Goal: Task Accomplishment & Management: Use online tool/utility

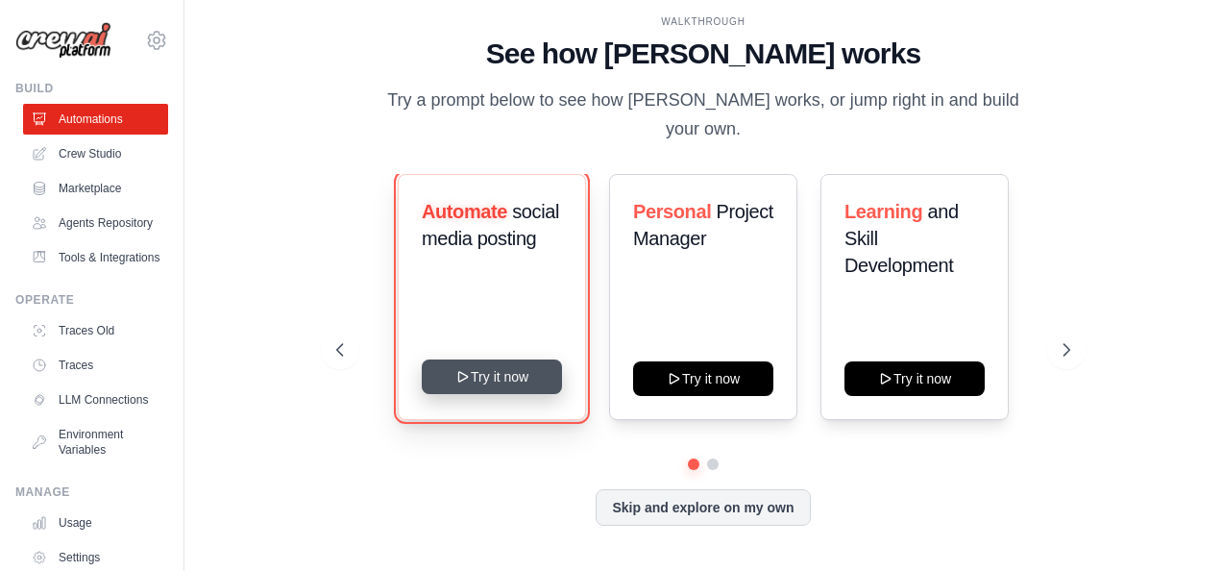
click at [456, 369] on icon at bounding box center [462, 376] width 15 height 15
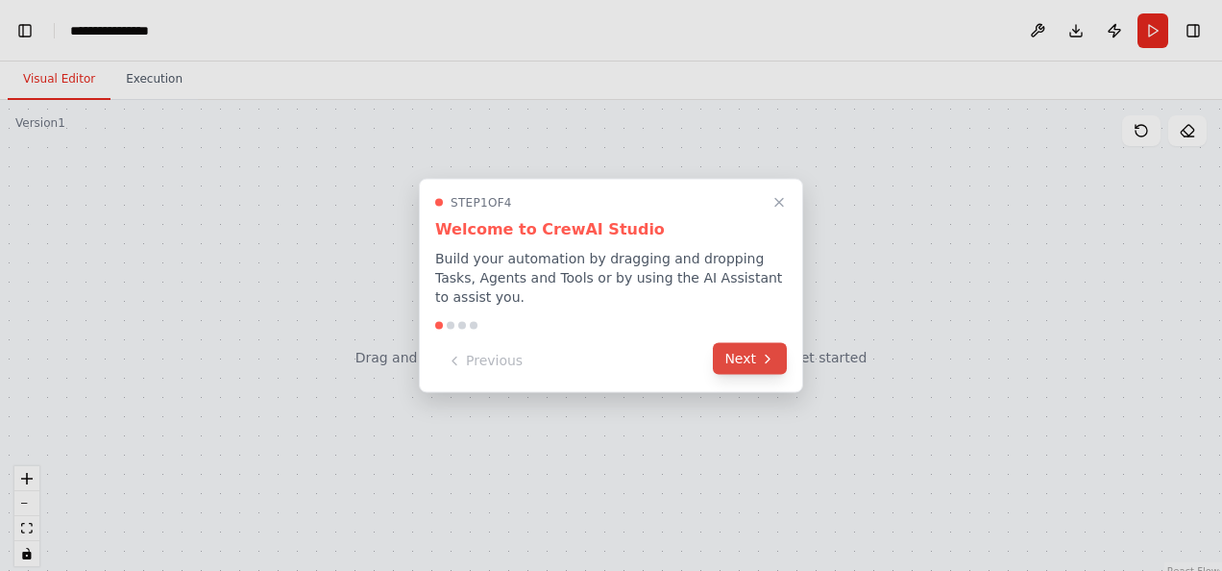
scroll to position [11490, 0]
click at [744, 354] on button "Next" at bounding box center [750, 359] width 74 height 32
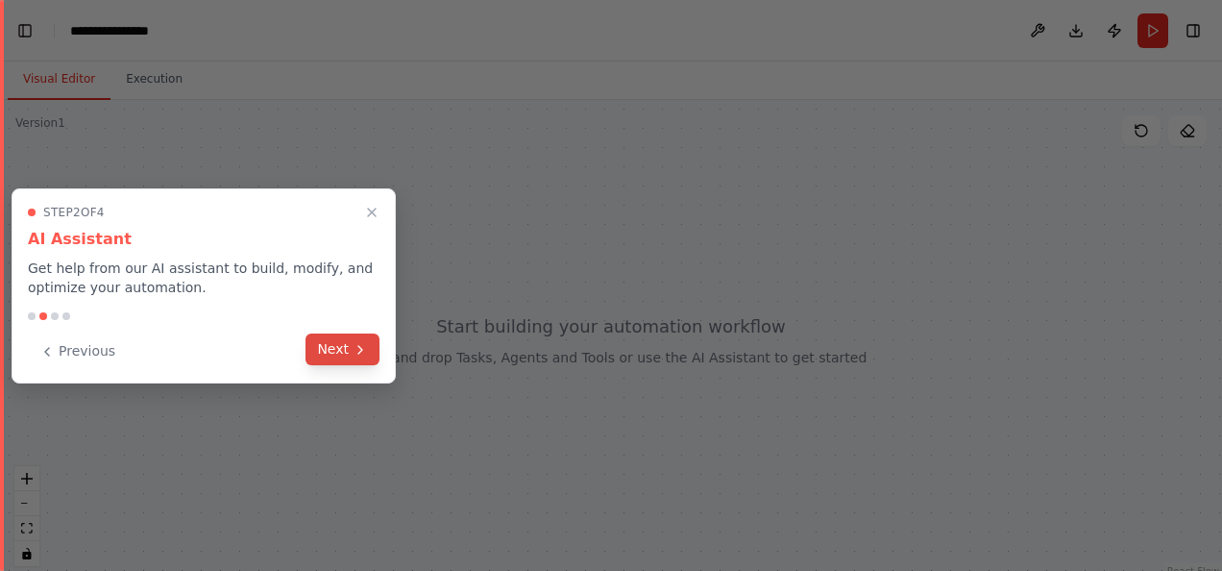
scroll to position [14282, 0]
click at [352, 337] on button "Next" at bounding box center [343, 349] width 74 height 32
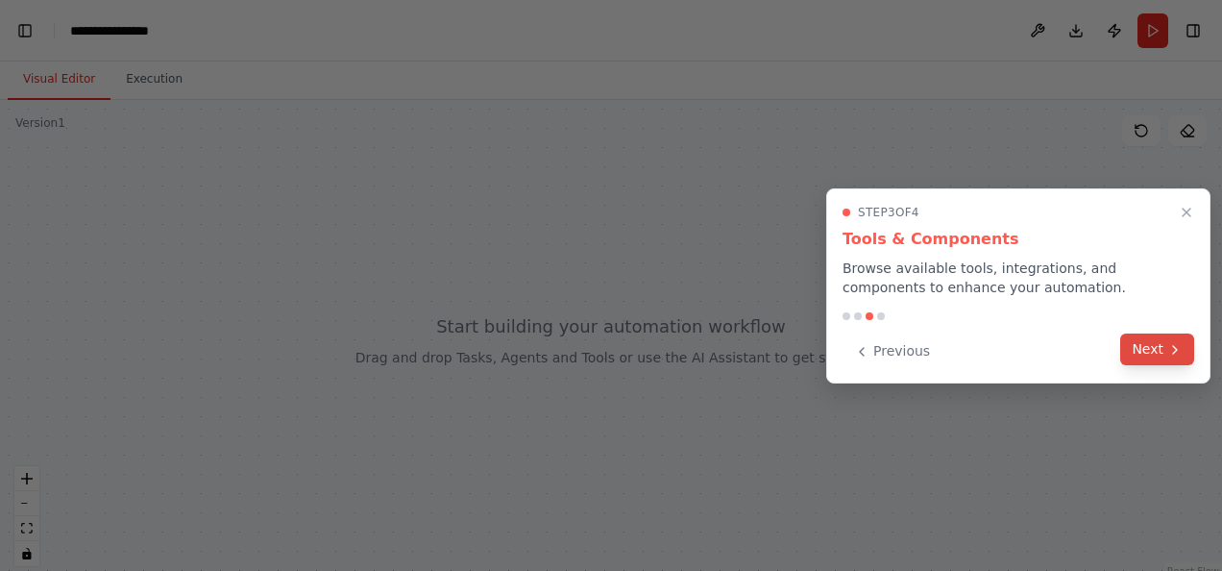
click at [1148, 350] on button "Next" at bounding box center [1157, 349] width 74 height 32
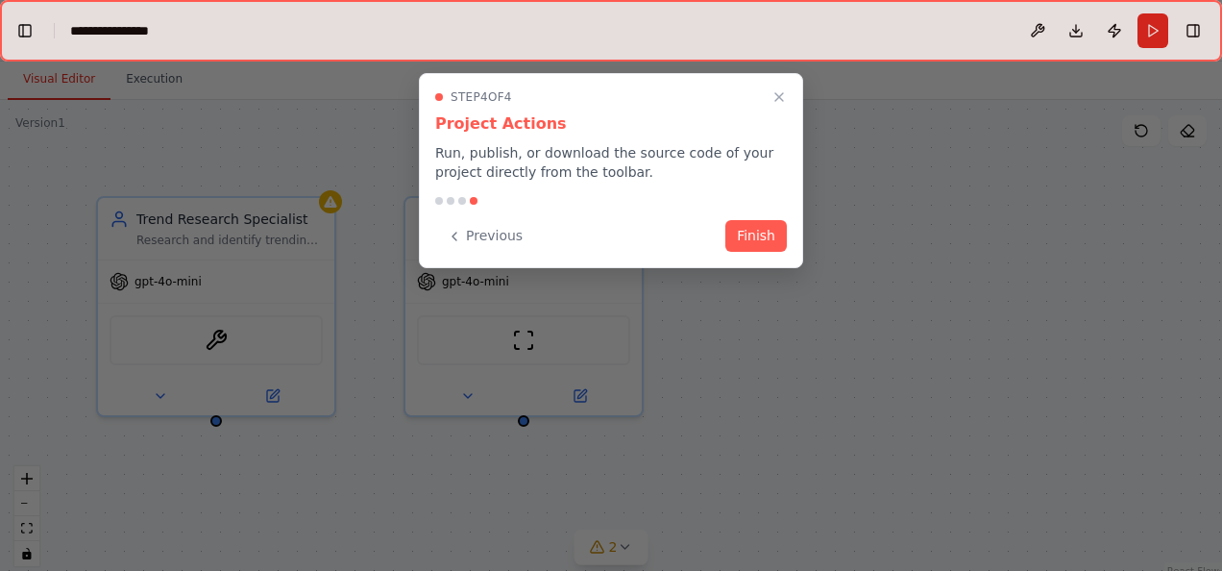
scroll to position [19623, 0]
click at [778, 236] on button "Finish" at bounding box center [755, 234] width 61 height 32
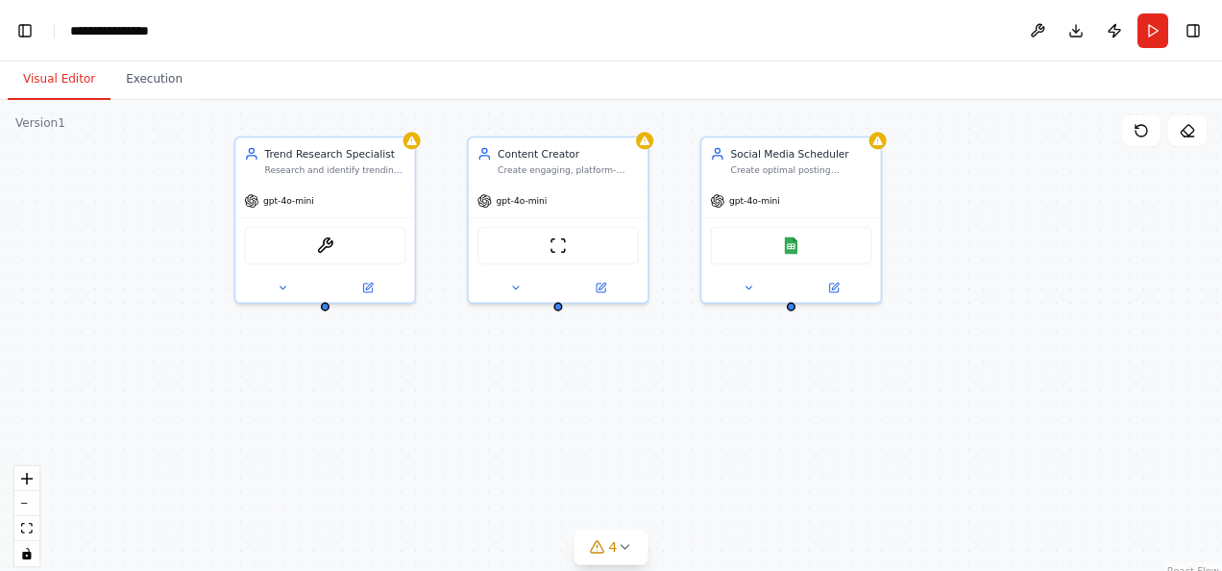
scroll to position [19899, 0]
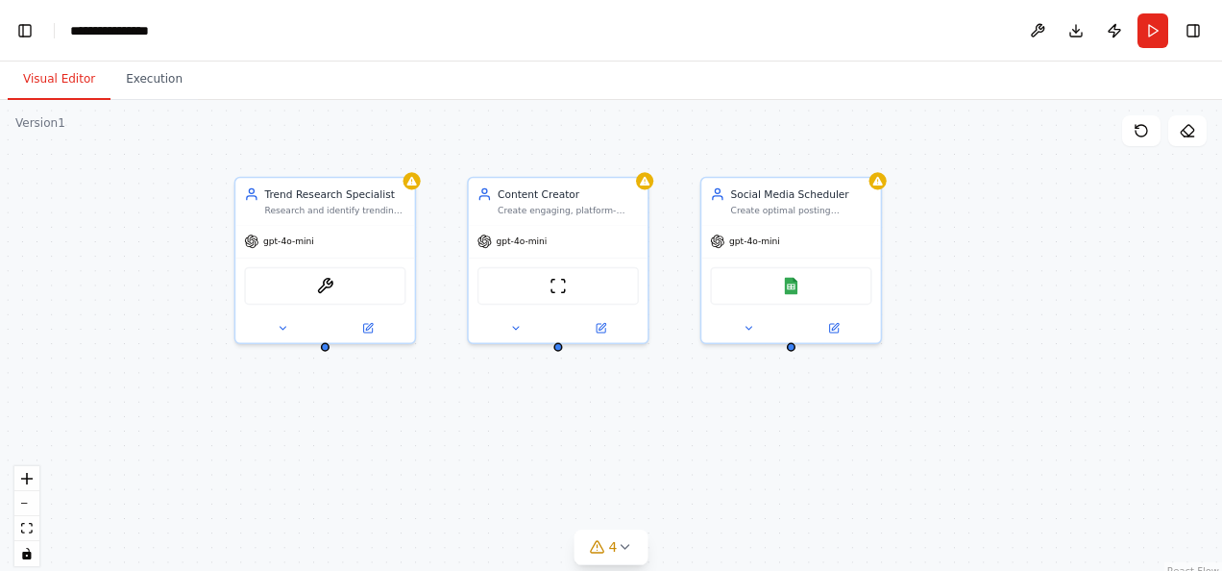
drag, startPoint x: 683, startPoint y: 253, endPoint x: 685, endPoint y: 228, distance: 25.1
click at [685, 228] on div "Trend Research Specialist Research and identify trending topics, hashtags, and …" at bounding box center [611, 340] width 1222 height 480
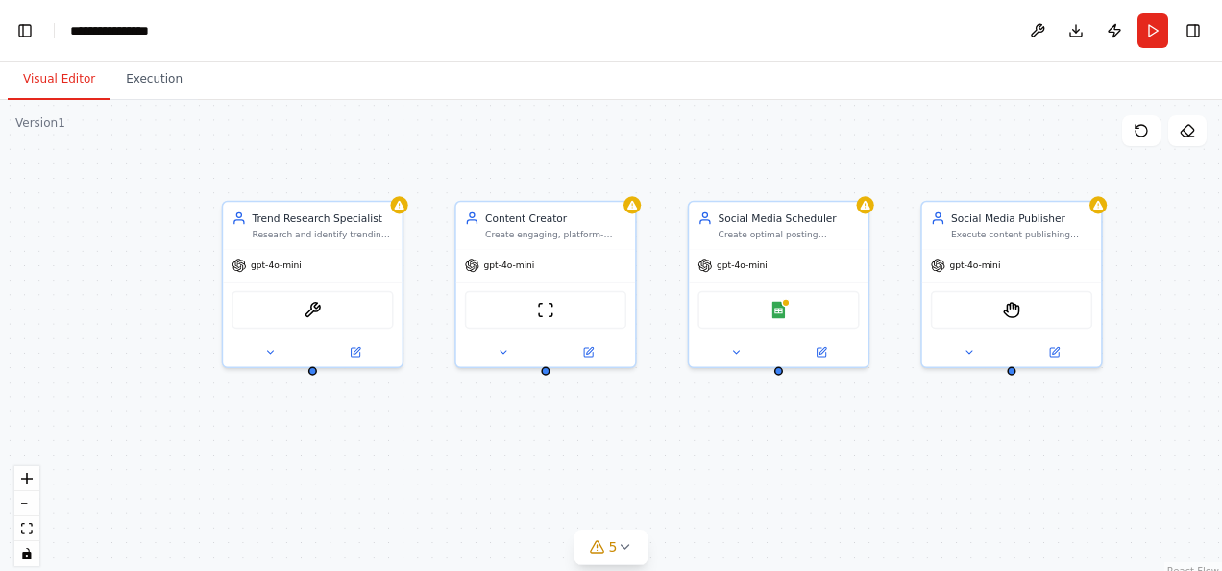
drag, startPoint x: 559, startPoint y: 363, endPoint x: 548, endPoint y: 380, distance: 20.0
click at [548, 380] on div "Trend Research Specialist Research and identify trending topics, hashtags, and …" at bounding box center [611, 340] width 1222 height 480
click at [548, 375] on div "Trend Research Specialist Research and identify trending topics, hashtags, and …" at bounding box center [611, 340] width 1222 height 480
drag, startPoint x: 545, startPoint y: 368, endPoint x: 546, endPoint y: 392, distance: 24.0
click at [546, 392] on div "Trend Research Specialist Research and identify trending topics, hashtags, and …" at bounding box center [611, 340] width 1222 height 480
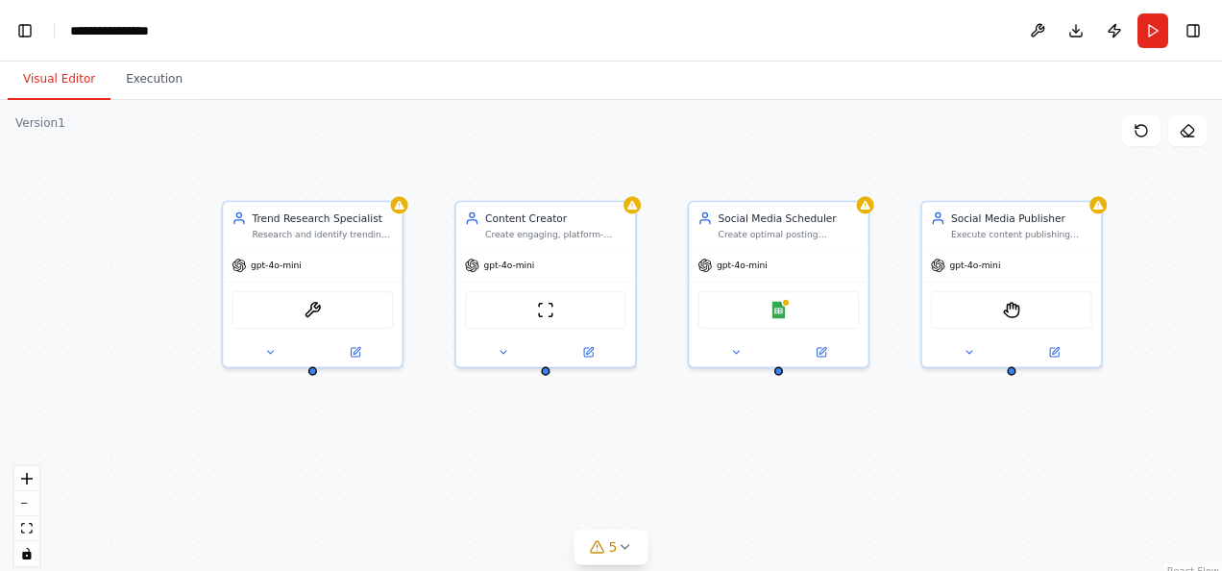
scroll to position [20030, 0]
drag, startPoint x: 546, startPoint y: 367, endPoint x: 780, endPoint y: 372, distance: 234.5
click at [780, 372] on div "Trend Research Specialist Research and identify trending topics, hashtags, and …" at bounding box center [611, 340] width 1222 height 480
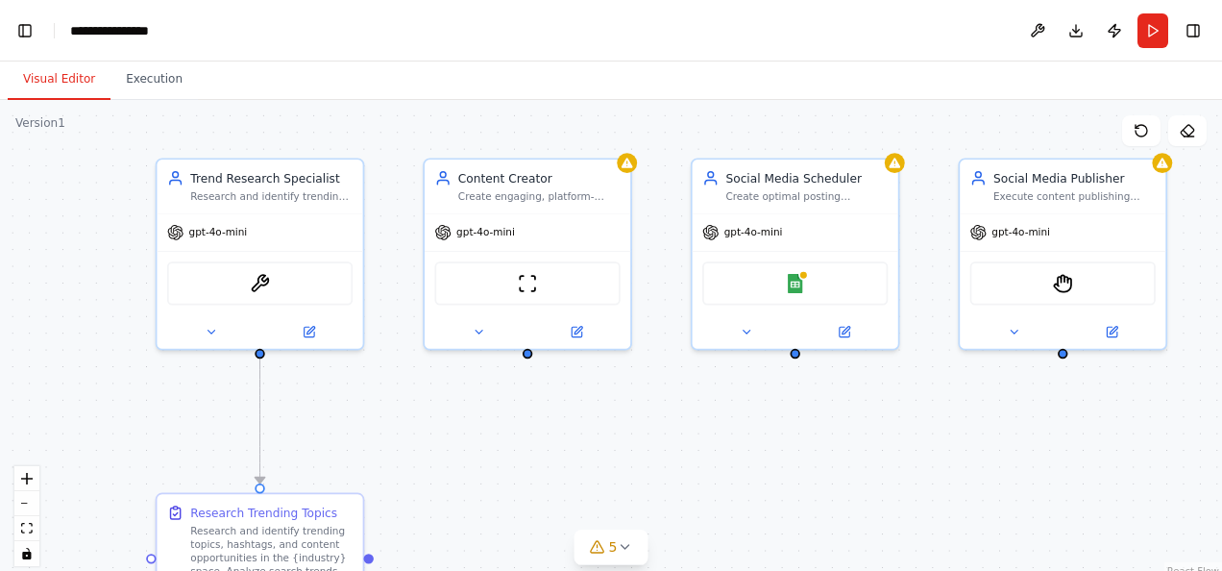
scroll to position [21089, 0]
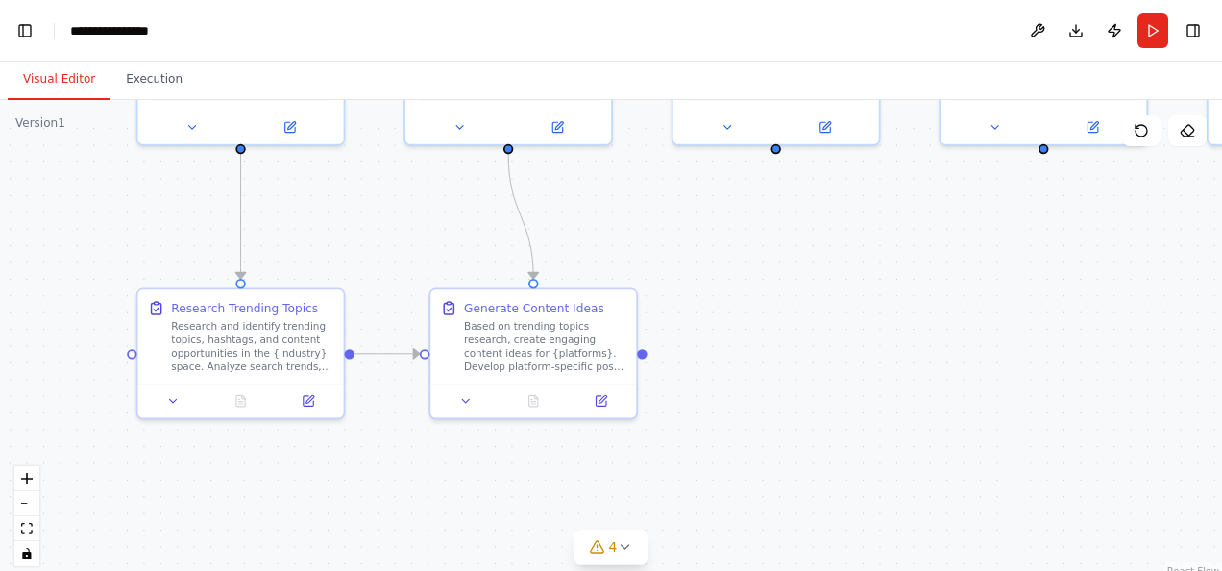
drag, startPoint x: 814, startPoint y: 476, endPoint x: 795, endPoint y: 271, distance: 205.6
click at [795, 271] on div ".deletable-edge-delete-btn { width: 20px; height: 20px; border: 0px solid #ffff…" at bounding box center [611, 340] width 1222 height 480
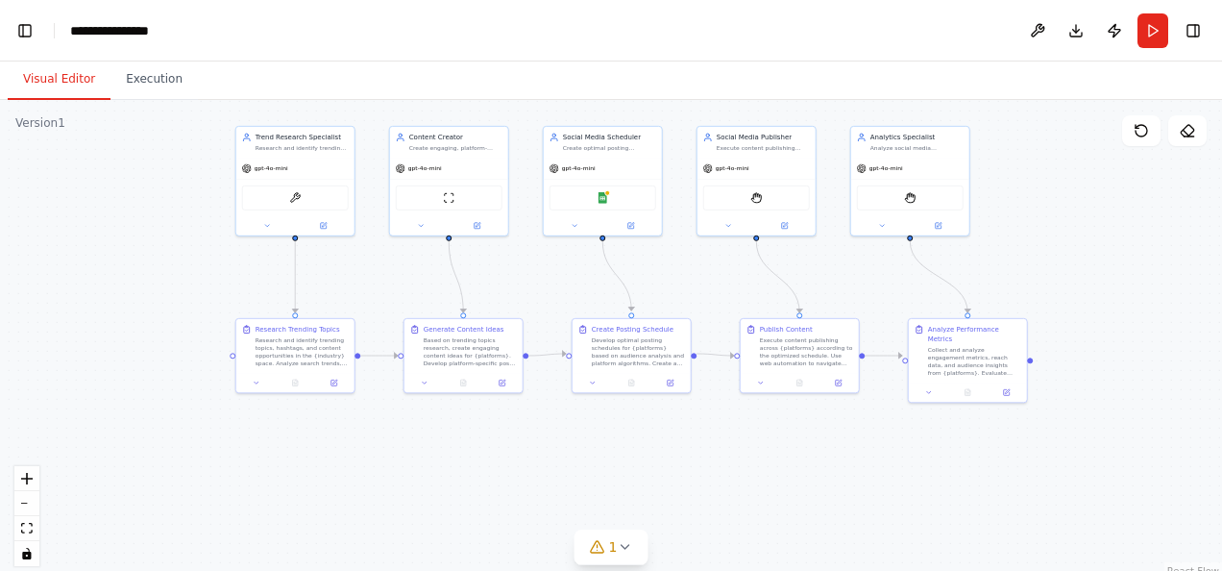
scroll to position [22284, 0]
drag, startPoint x: 949, startPoint y: 477, endPoint x: 755, endPoint y: 473, distance: 194.1
click at [754, 473] on div ".deletable-edge-delete-btn { width: 20px; height: 20px; border: 0px solid #ffff…" at bounding box center [611, 340] width 1222 height 480
click at [625, 544] on icon at bounding box center [624, 546] width 15 height 15
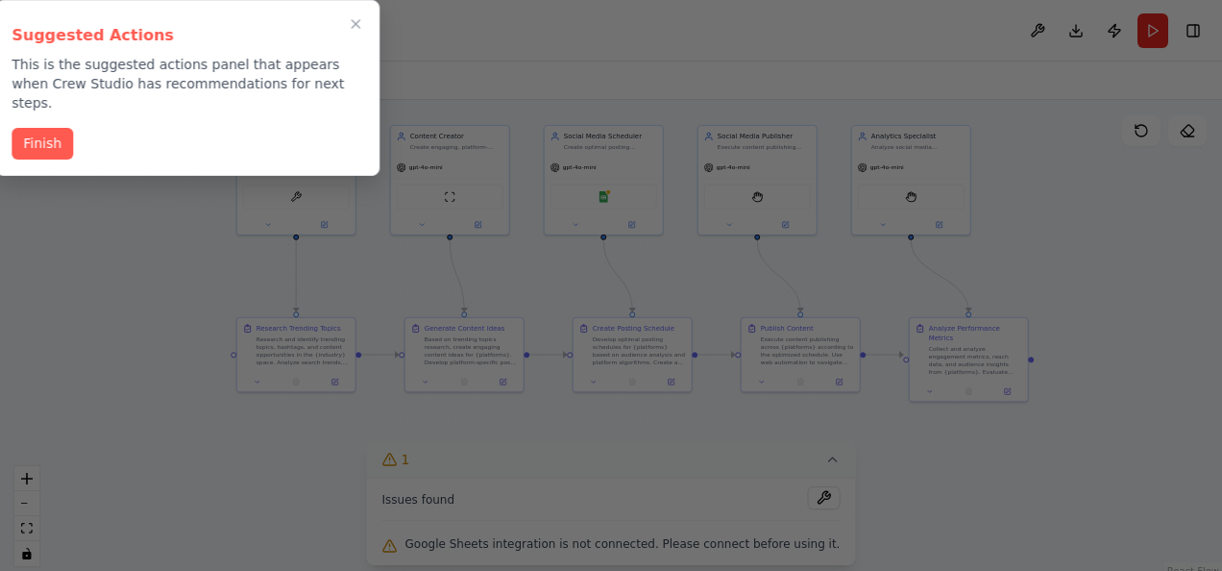
scroll to position [56992, 0]
click at [45, 126] on button "Finish" at bounding box center [42, 142] width 61 height 32
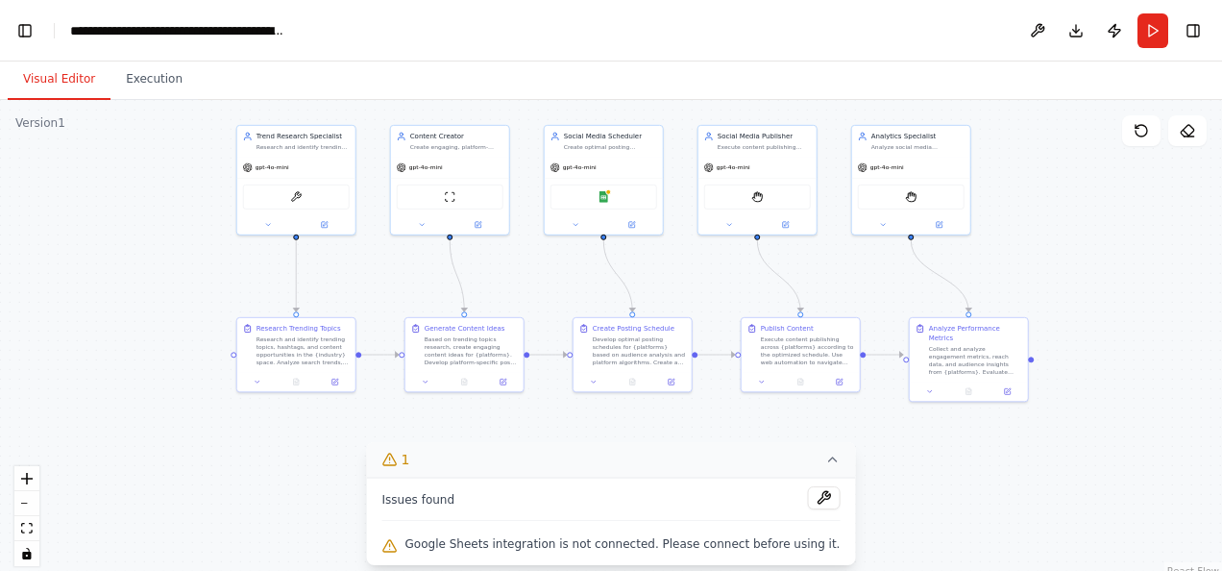
click at [824, 463] on icon at bounding box center [831, 459] width 15 height 15
click at [135, 94] on button "Execution" at bounding box center [153, 80] width 87 height 40
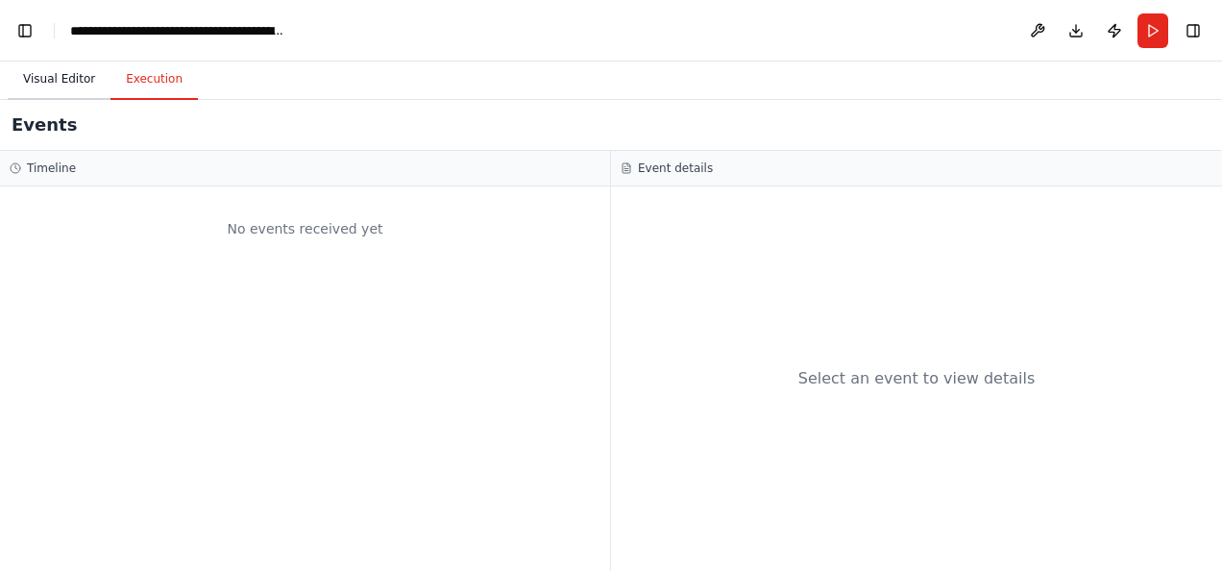
click at [60, 82] on button "Visual Editor" at bounding box center [59, 80] width 103 height 40
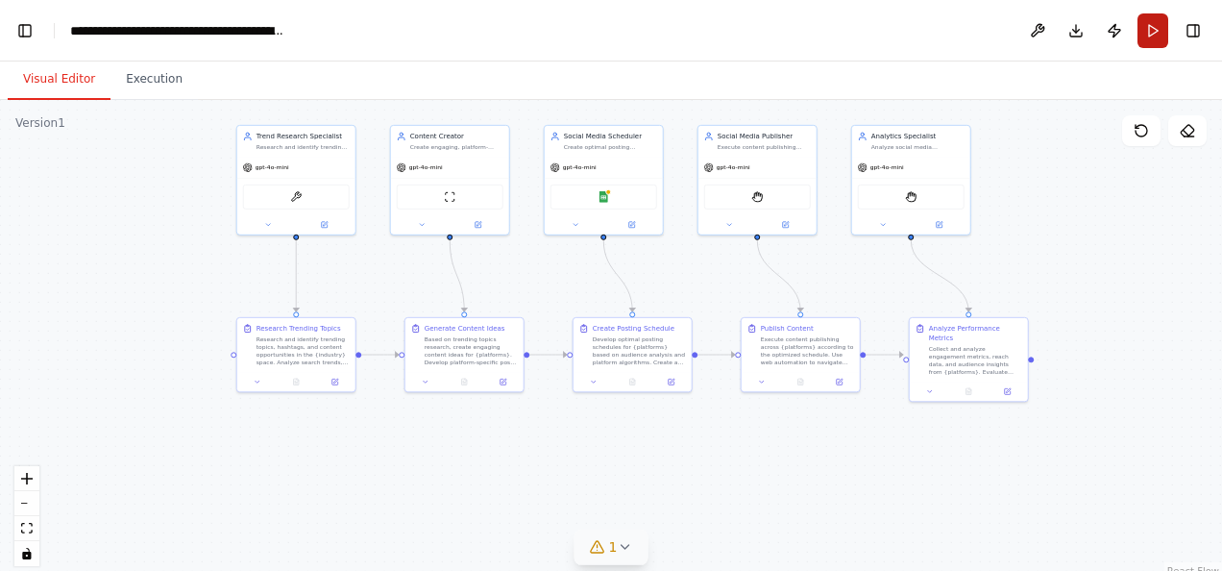
click at [1156, 30] on button "Run" at bounding box center [1153, 30] width 31 height 35
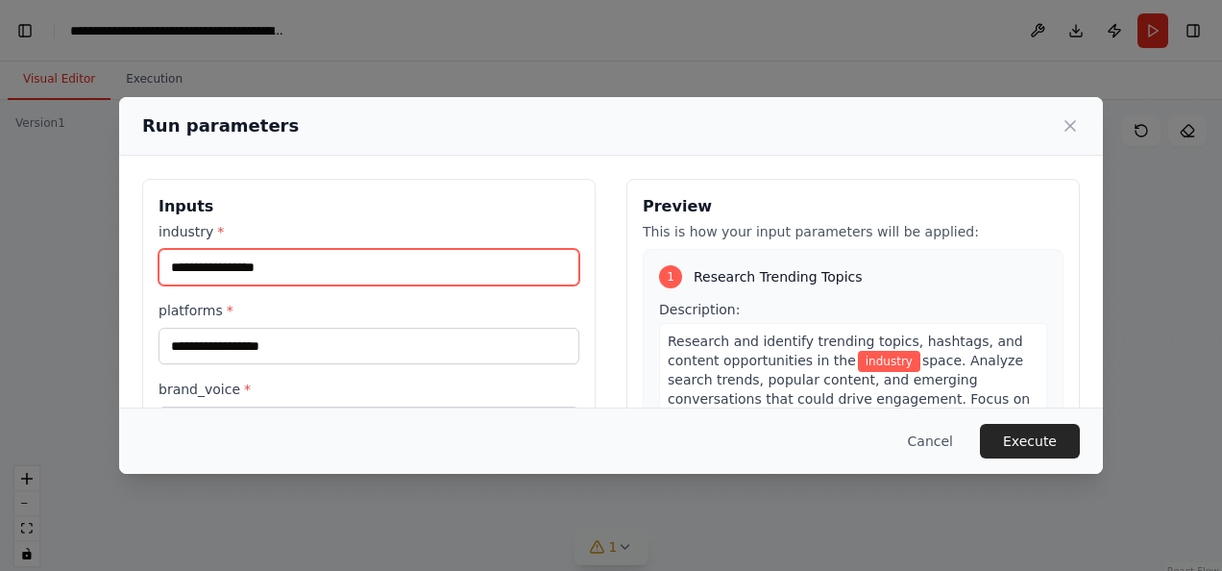
click at [204, 259] on input "industry *" at bounding box center [369, 267] width 421 height 37
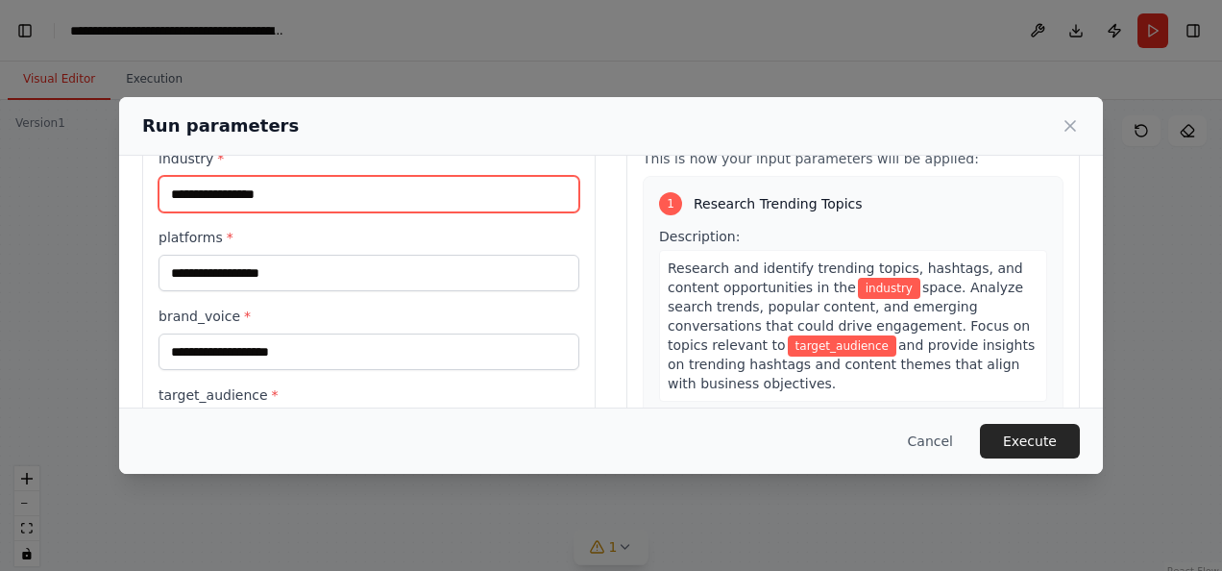
scroll to position [96, 0]
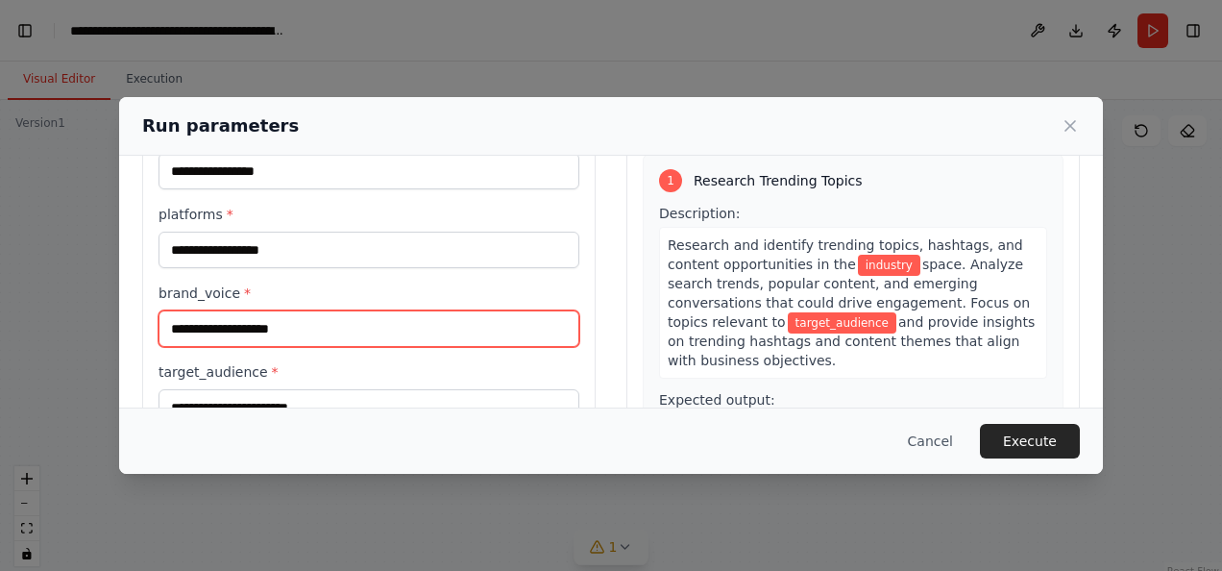
click at [258, 327] on input "brand_voice *" at bounding box center [369, 328] width 421 height 37
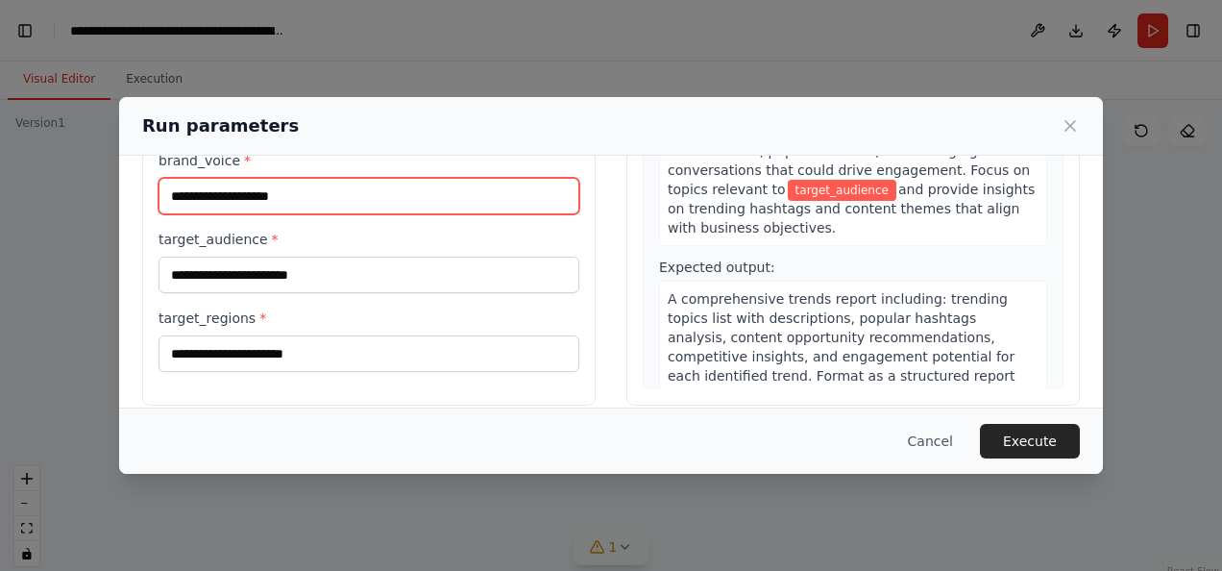
scroll to position [248, 0]
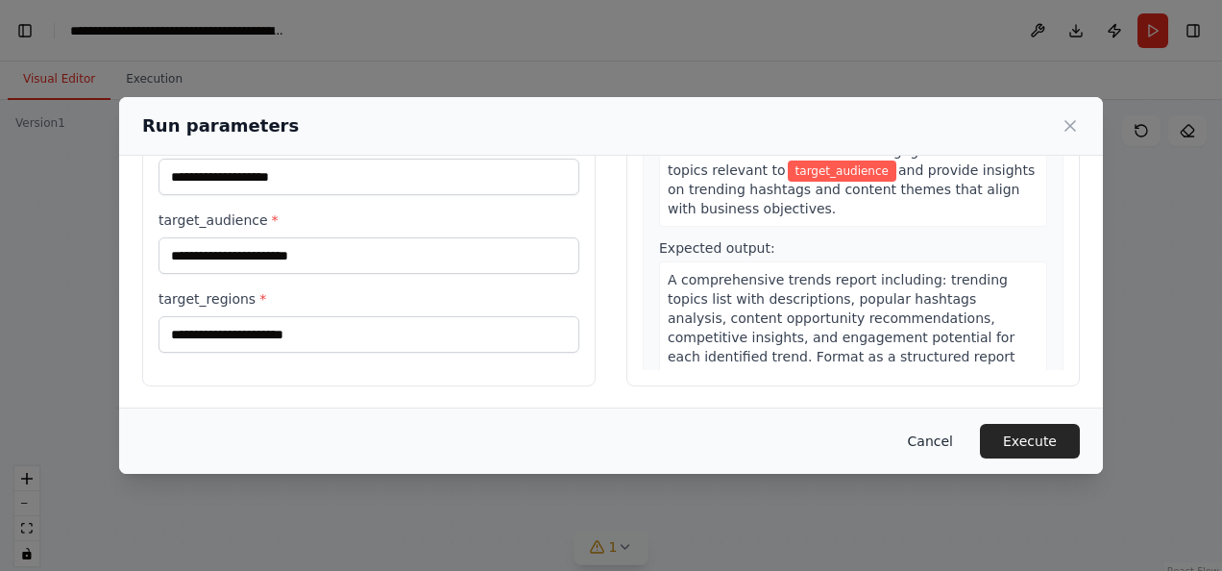
click at [961, 435] on button "Cancel" at bounding box center [931, 441] width 76 height 35
